Goal: Transaction & Acquisition: Book appointment/travel/reservation

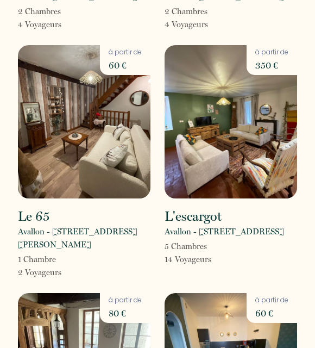
scroll to position [293, 0]
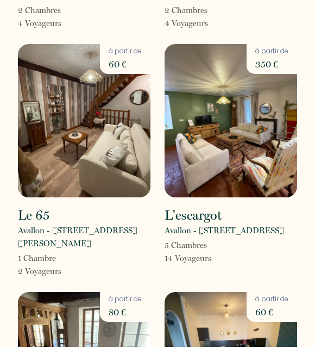
click at [88, 205] on div "Le 65 Avallon - [STREET_ADDRESS][PERSON_NAME] 1 Chambre 2 Voyageur s à partir d…" at bounding box center [84, 163] width 147 height 234
click at [105, 182] on img at bounding box center [84, 122] width 133 height 153
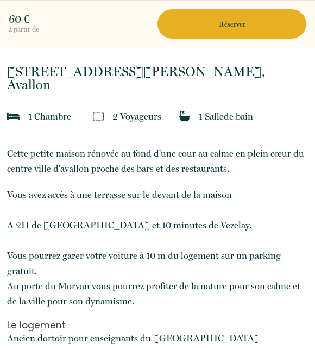
scroll to position [276, 0]
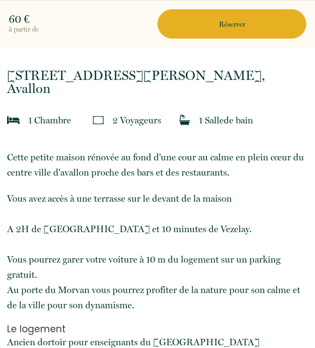
click at [246, 20] on p "Réserver" at bounding box center [231, 24] width 141 height 10
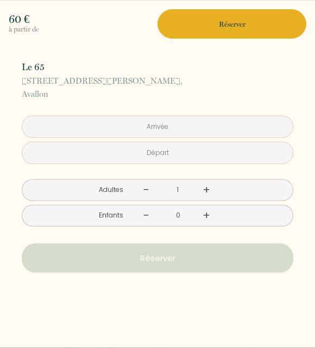
click at [209, 192] on link "+" at bounding box center [206, 190] width 7 height 17
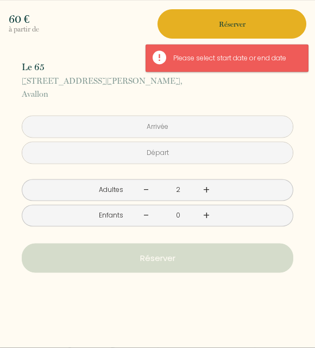
click at [185, 126] on input "text" at bounding box center [157, 126] width 271 height 21
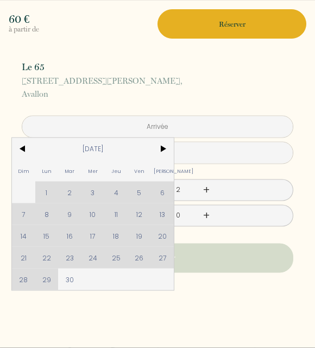
click at [97, 217] on div "Dim Lun Mar Mer Jeu Ven Sam 1 2 3 4 5 6 7 8 9 10 11 12 13 14 15 16 17 18 19 20 …" at bounding box center [93, 214] width 162 height 152
click at [96, 216] on div "Dim Lun Mar Mer Jeu Ven Sam 1 2 3 4 5 6 7 8 9 10 11 12 13 14 15 16 17 18 19 20 …" at bounding box center [93, 214] width 162 height 152
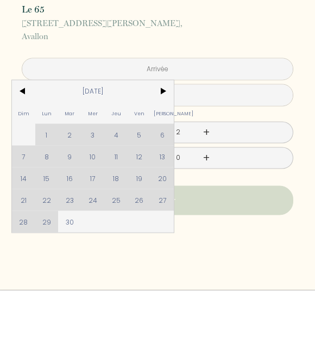
scroll to position [289, 0]
click at [105, 220] on div "Dim Lun Mar Mer Jeu Ven Sam 1 2 3 4 5 6 7 8 9 10 11 12 13 14 15 16 17 18 19 20 …" at bounding box center [93, 214] width 162 height 152
click at [67, 269] on span "30" at bounding box center [69, 280] width 23 height 22
type input "[DATE]"
type input "Mer 01 Octobre 2025"
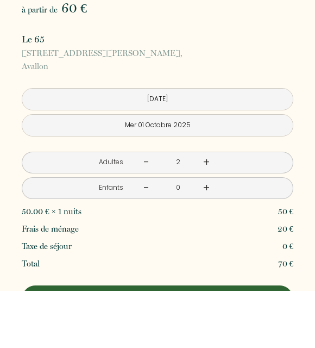
click at [166, 146] on input "[DATE]" at bounding box center [157, 156] width 271 height 21
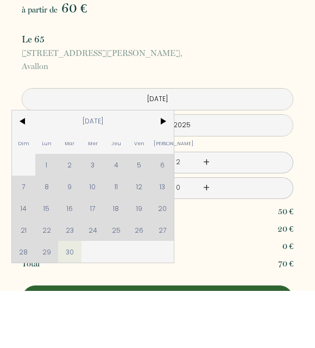
click at [96, 190] on div "Dim Lun Mar Mer Jeu Ven Sam 1 2 3 4 5 6 7 8 9 10 11 12 13 14 15 16 17 18 19 20 …" at bounding box center [93, 244] width 162 height 152
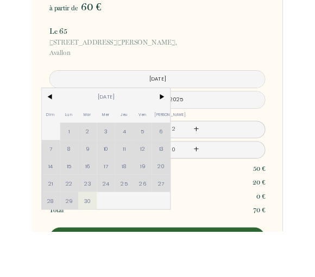
scroll to position [347, 0]
